Goal: Browse casually

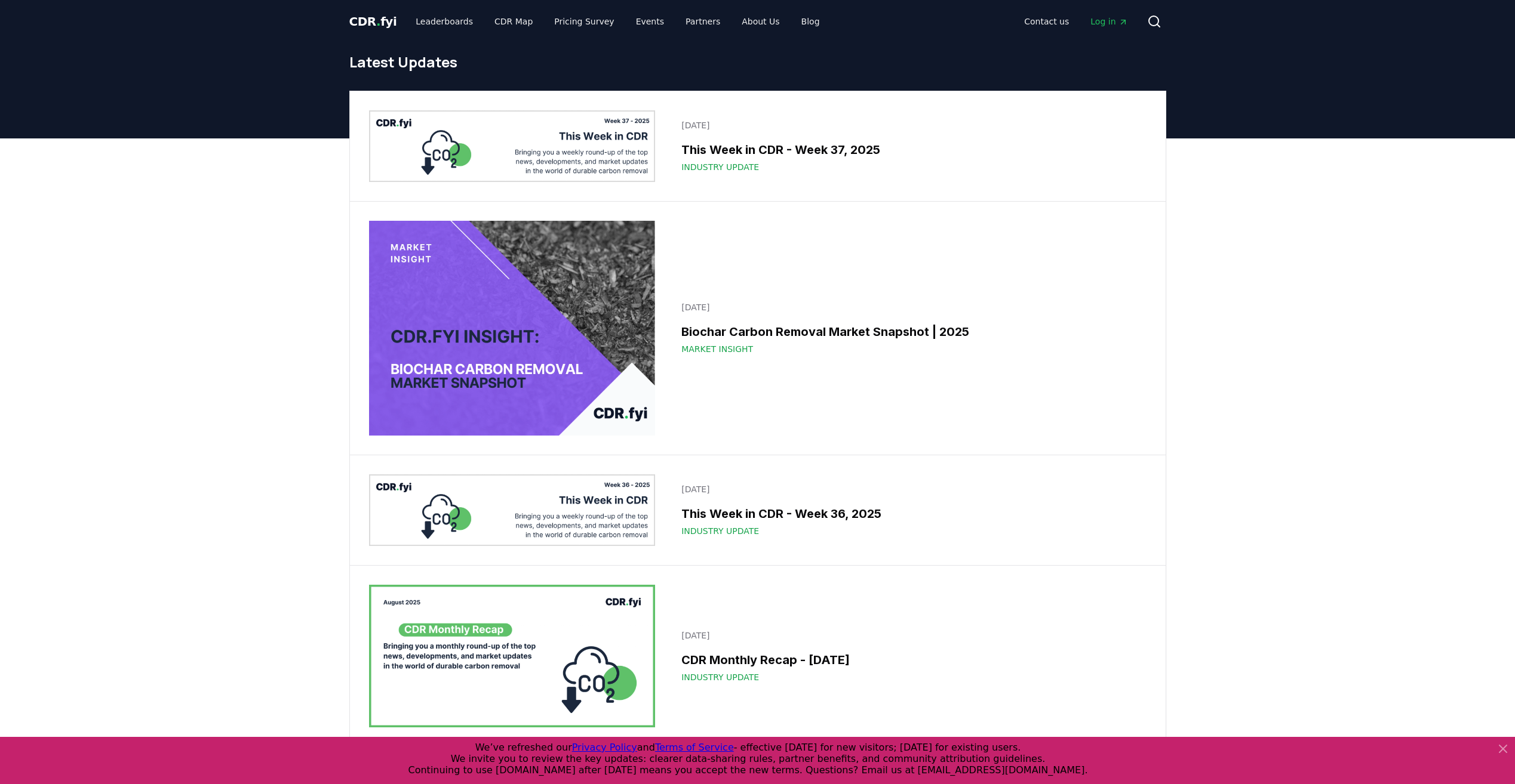
click at [376, 21] on span "." at bounding box center [378, 21] width 4 height 15
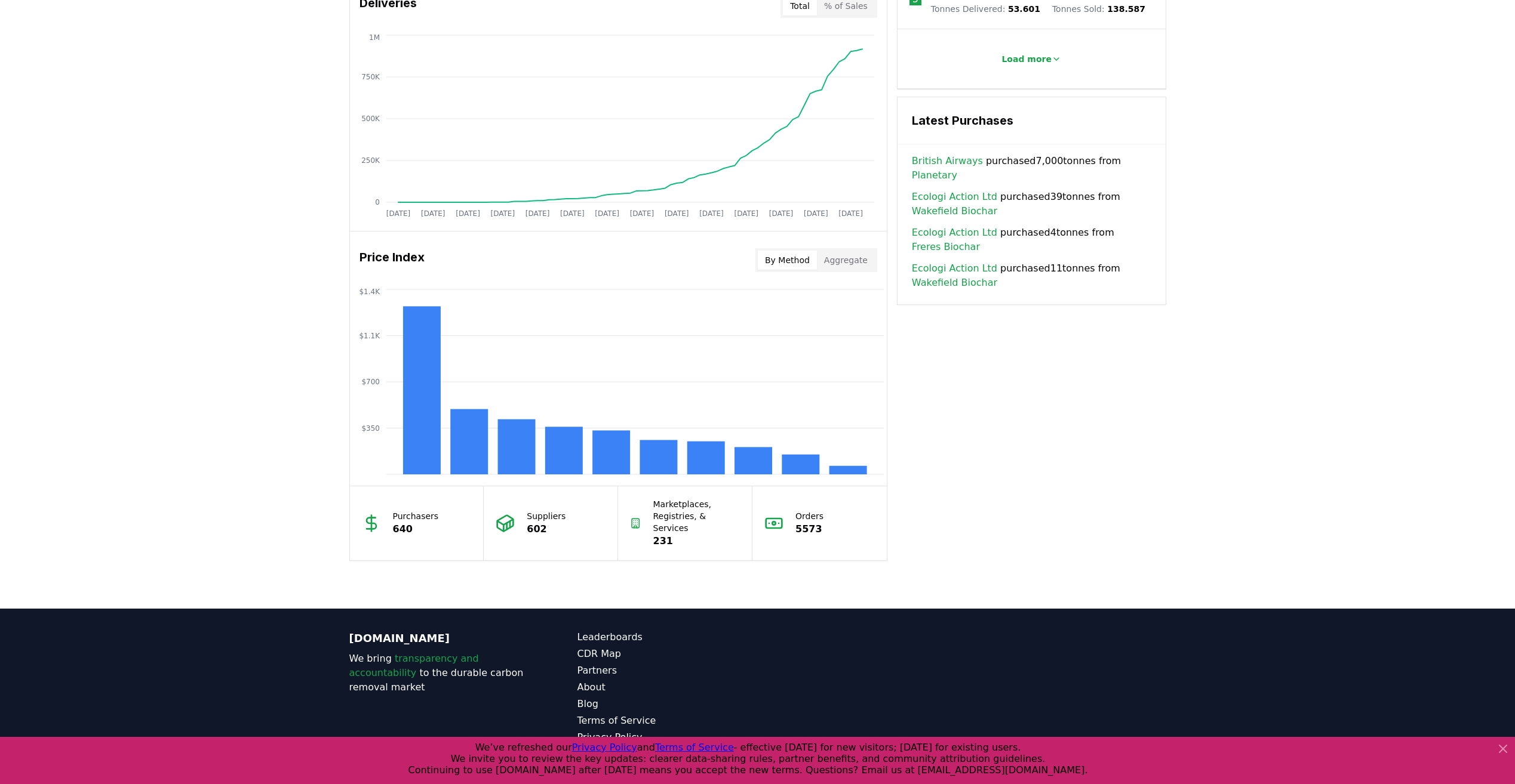
scroll to position [767, 0]
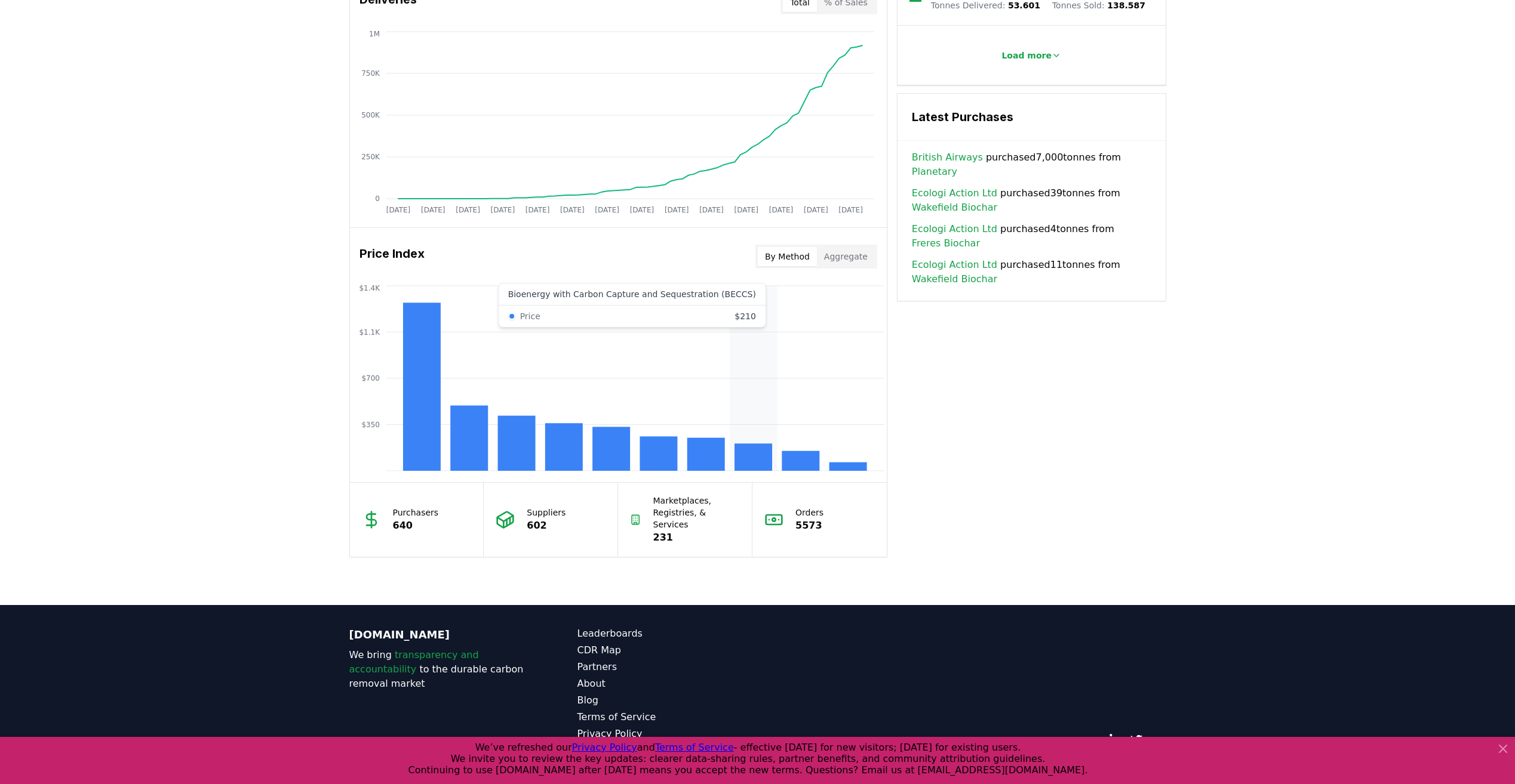
click at [741, 452] on rect at bounding box center [754, 457] width 38 height 27
click at [750, 453] on rect at bounding box center [754, 457] width 38 height 27
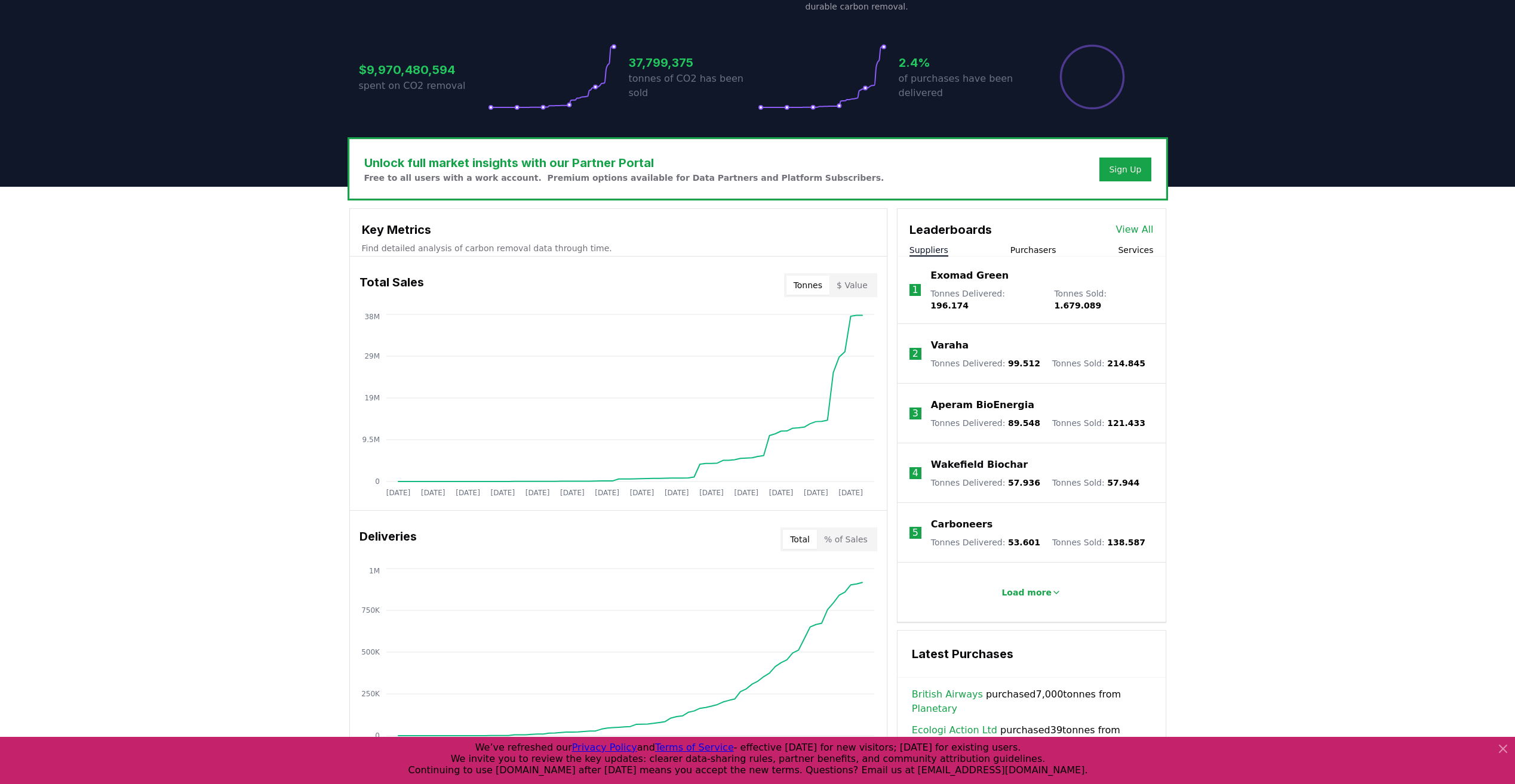
scroll to position [0, 0]
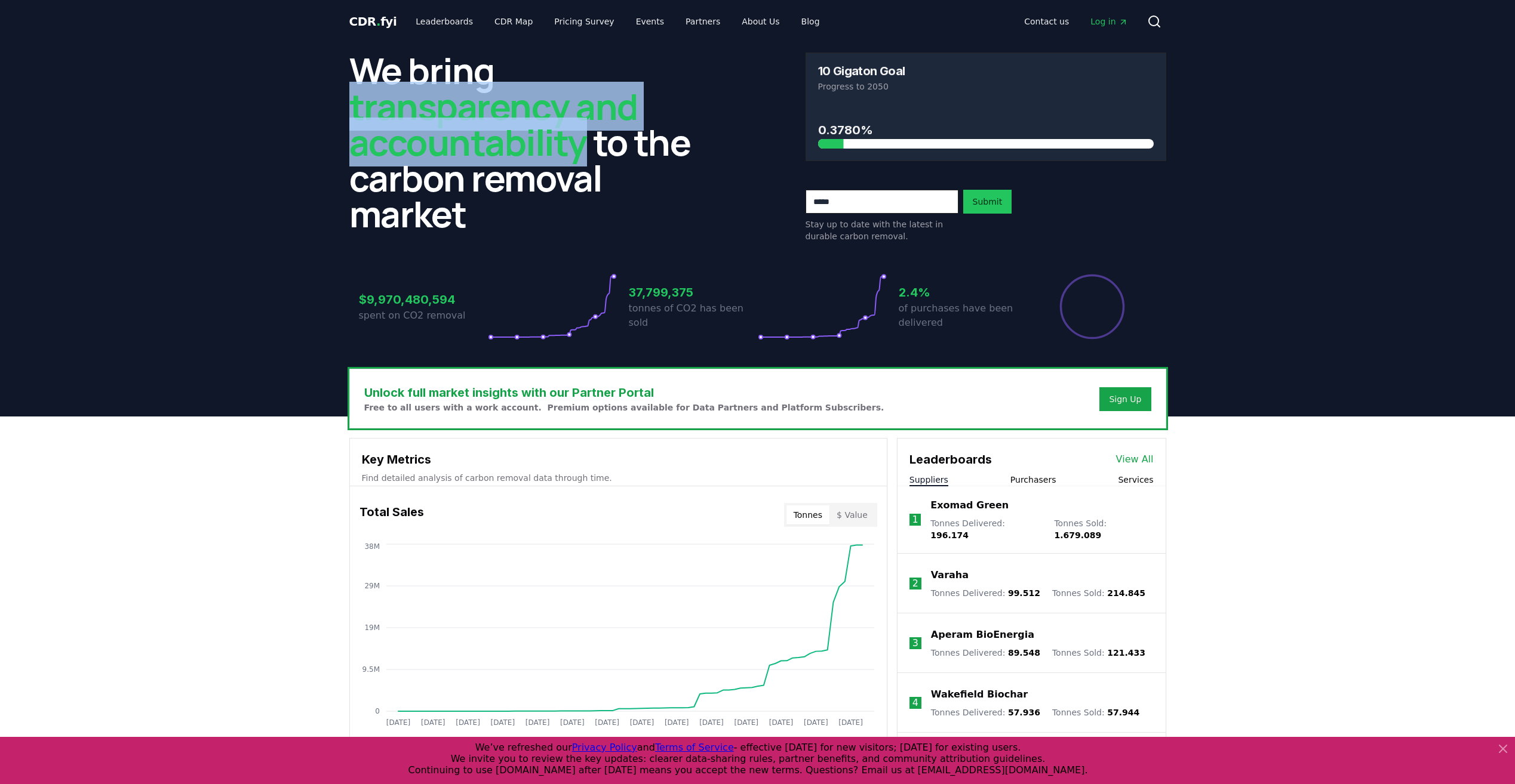
drag, startPoint x: 582, startPoint y: 144, endPoint x: 338, endPoint y: 106, distance: 246.9
click at [338, 106] on header "We bring transparency and accountability to the carbon removal market 10 Gigato…" at bounding box center [757, 229] width 1515 height 374
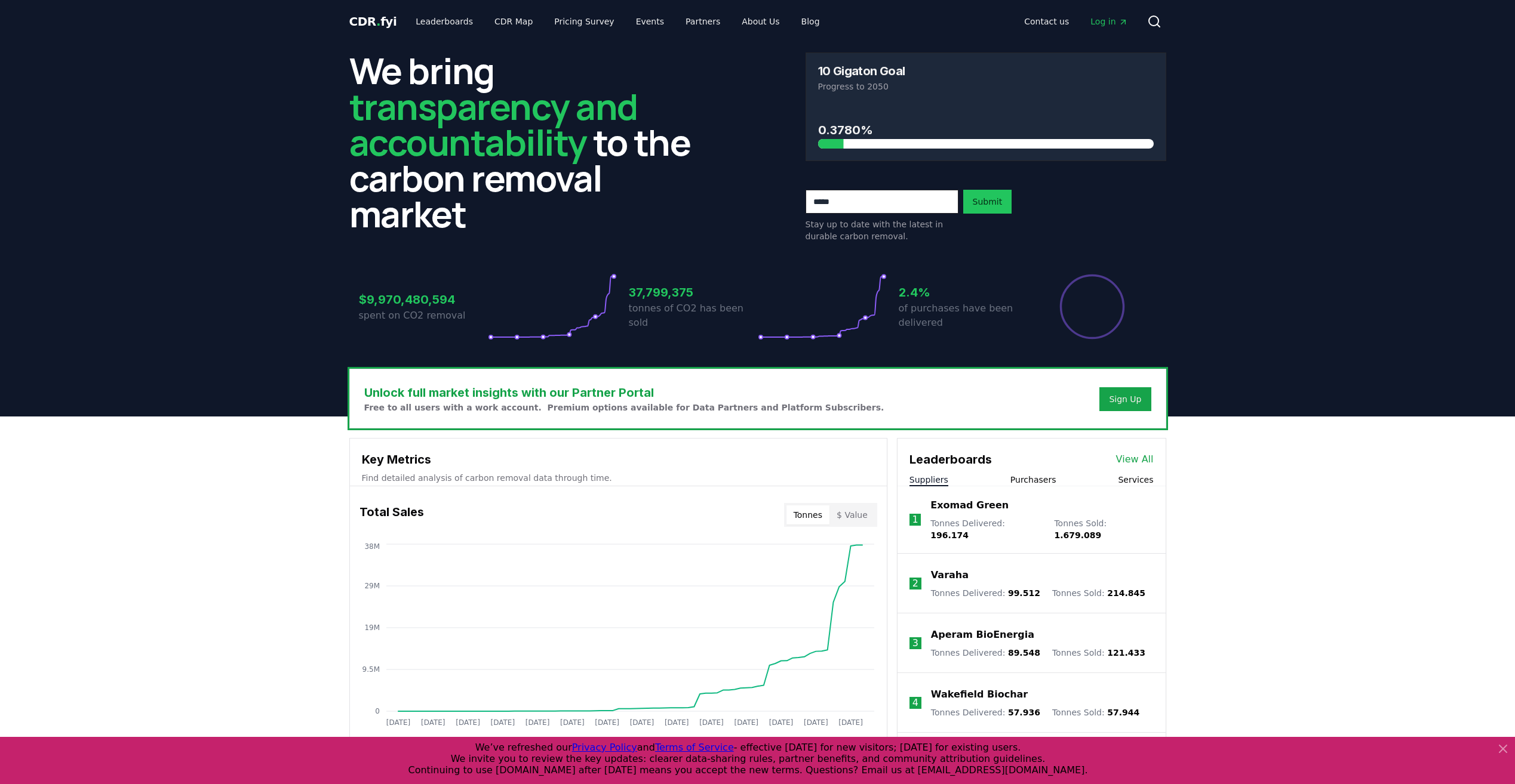
click at [214, 212] on header "We bring transparency and accountability to the carbon removal market 10 Gigato…" at bounding box center [757, 229] width 1515 height 374
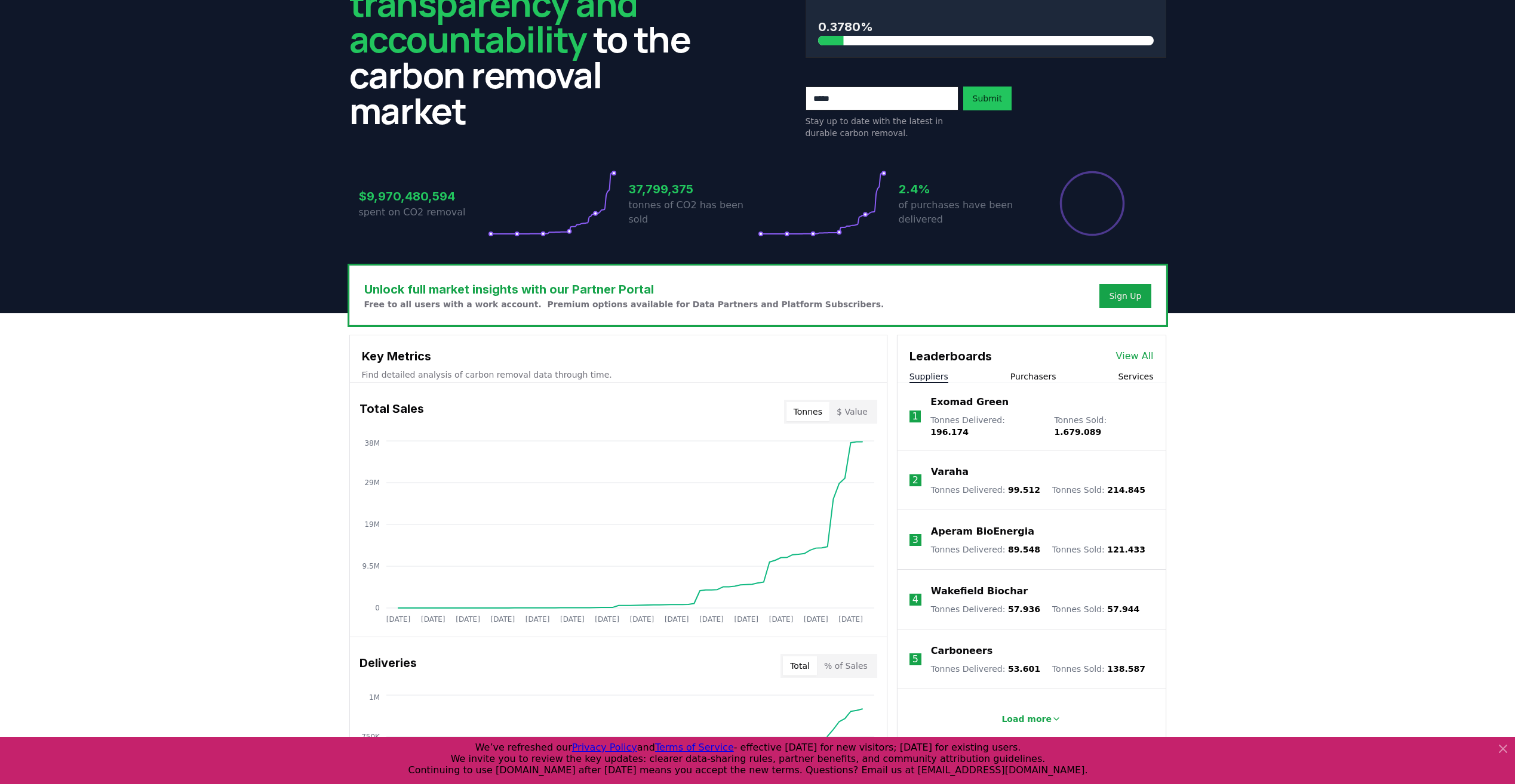
scroll to position [50, 0]
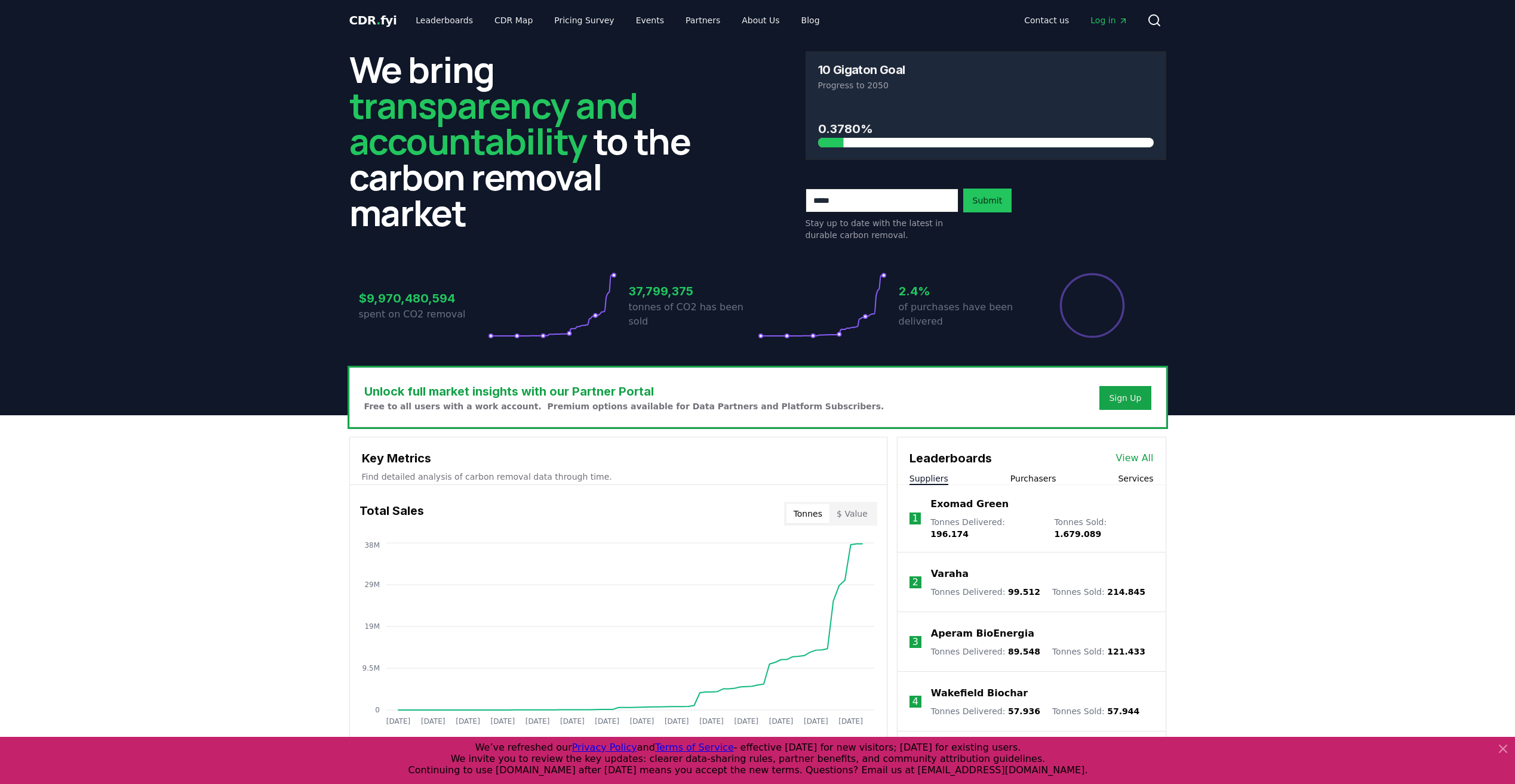
scroll to position [0, 0]
